Goal: Information Seeking & Learning: Check status

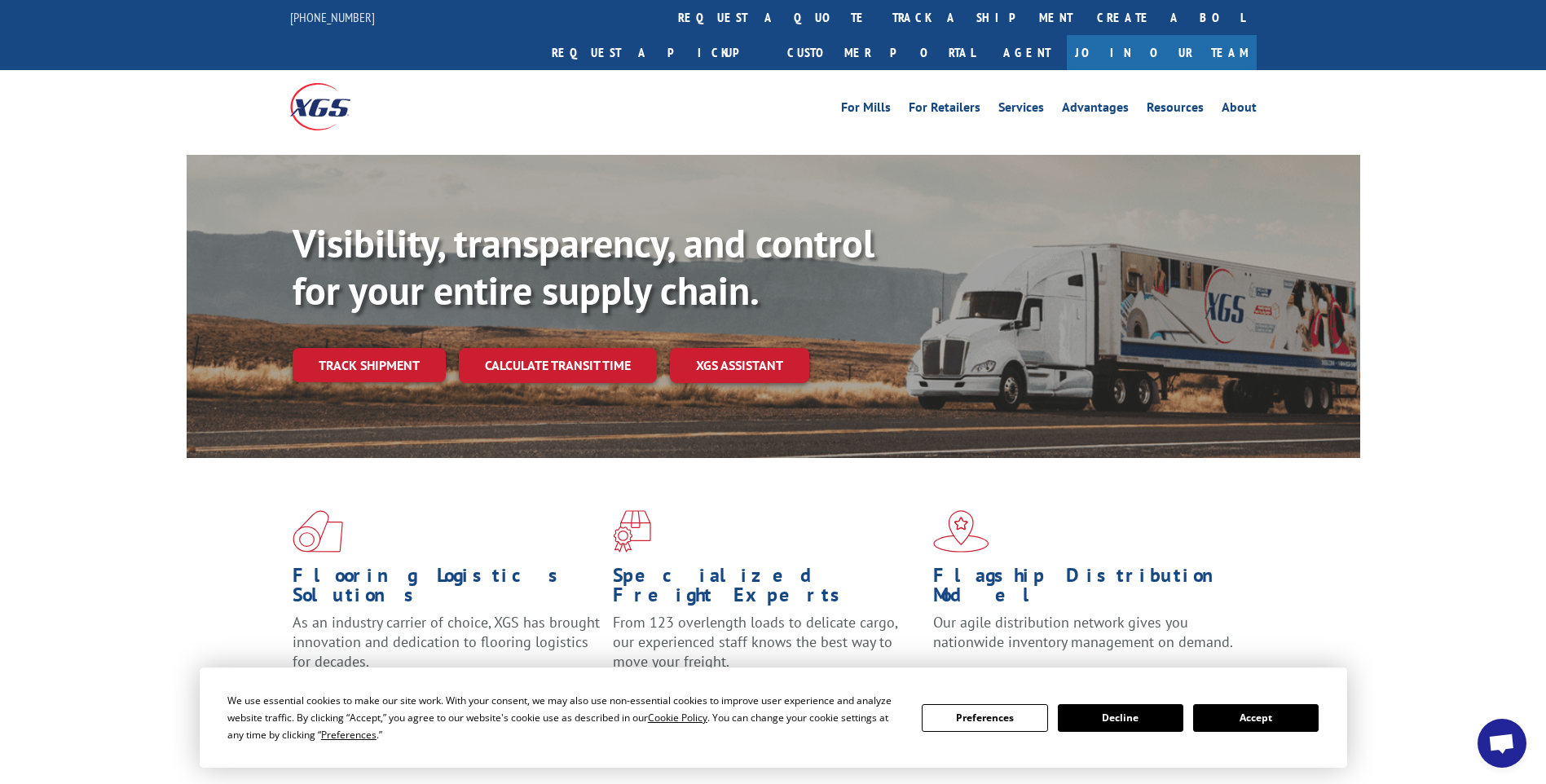
click at [401, 348] on div "Visibility, transparency, and control for your entire supply chain. Track shipm…" at bounding box center [826, 334] width 1067 height 228
click at [406, 348] on link "Track shipment" at bounding box center [369, 365] width 153 height 34
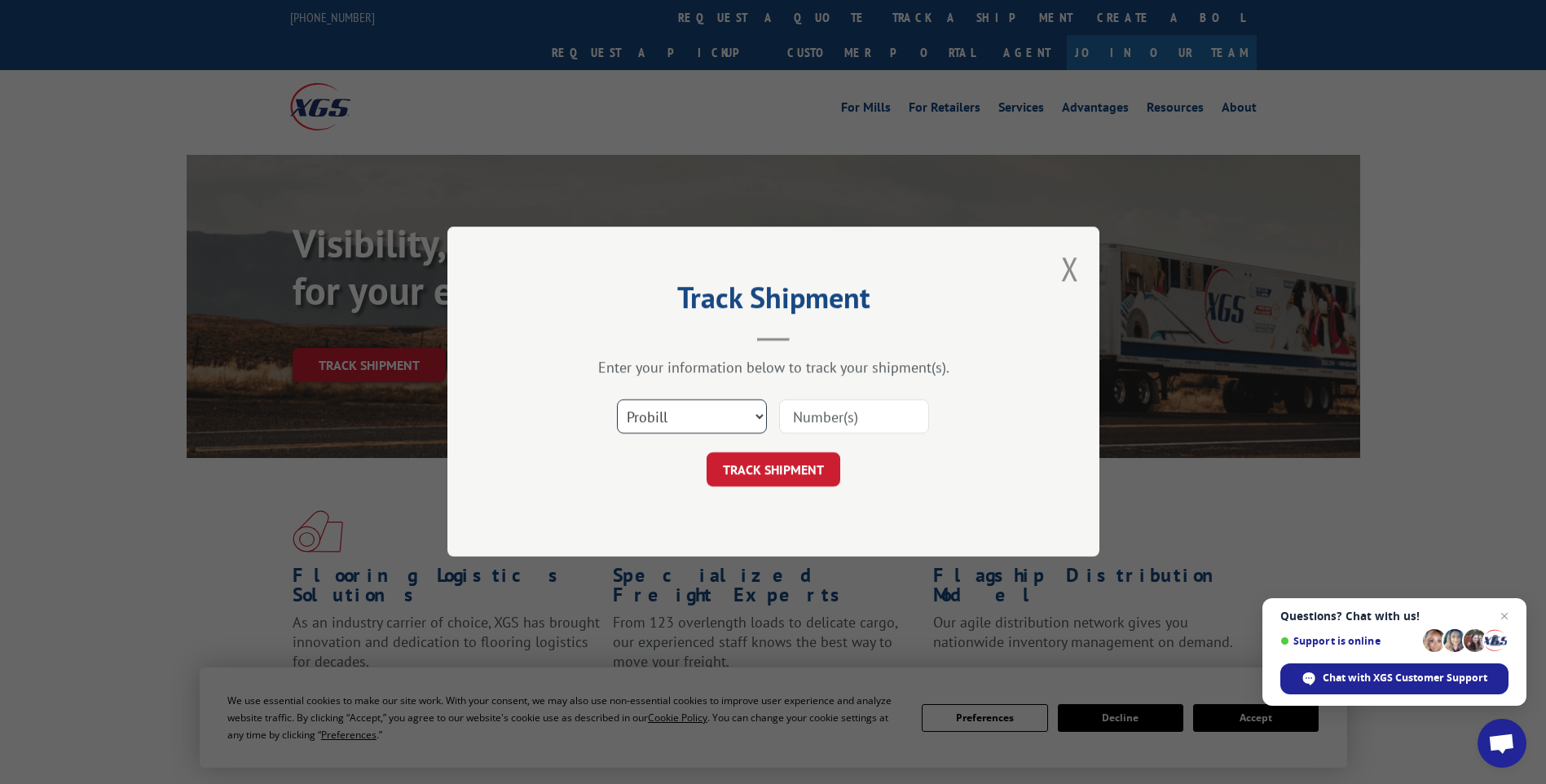
click at [728, 419] on select "Select category... Probill BOL PO" at bounding box center [692, 418] width 150 height 34
click at [617, 401] on select "Select category... Probill BOL PO" at bounding box center [692, 418] width 150 height 34
click at [842, 420] on input at bounding box center [853, 418] width 150 height 34
paste input "17501585"
type input "17501585"
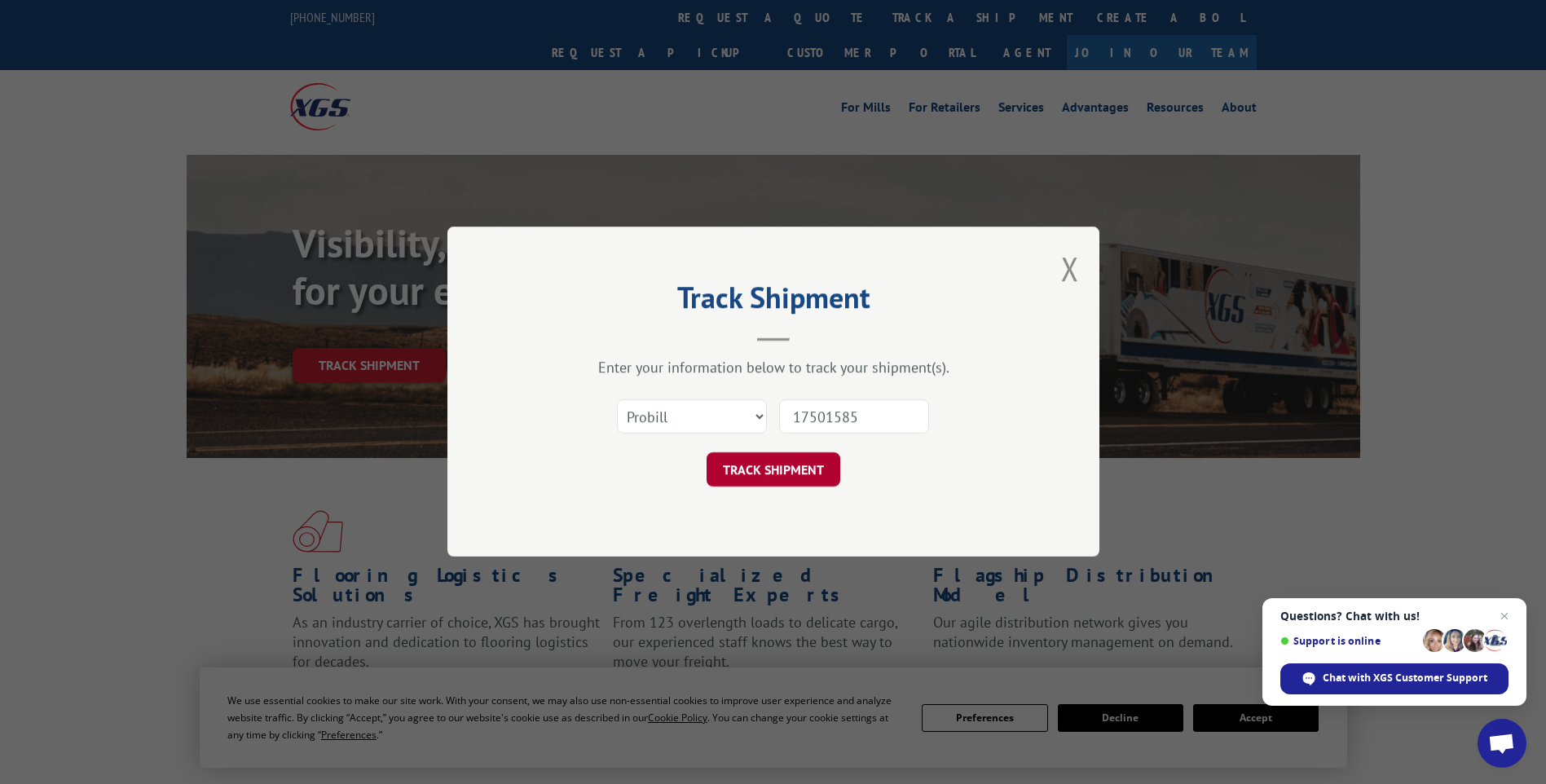
click at [771, 472] on button "TRACK SHIPMENT" at bounding box center [774, 470] width 134 height 34
